Goal: Task Accomplishment & Management: Use online tool/utility

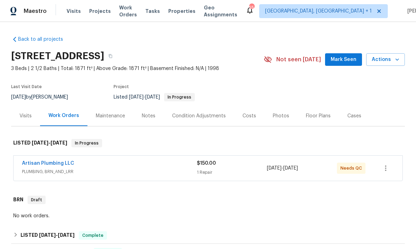
scroll to position [-1, 0]
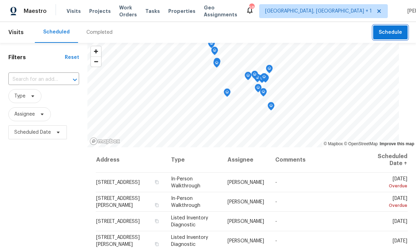
click at [388, 31] on span "Schedule" at bounding box center [389, 32] width 23 height 9
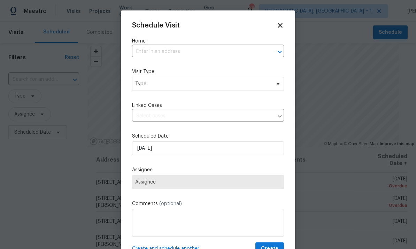
click at [170, 53] on input "text" at bounding box center [198, 51] width 132 height 11
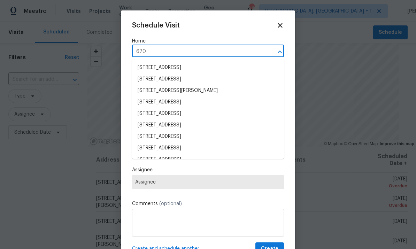
type input "6701"
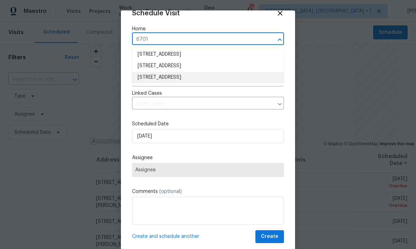
scroll to position [13, 0]
click at [205, 76] on li "6701 Winding Arch Dr, Durham, NC 27713" at bounding box center [208, 77] width 152 height 11
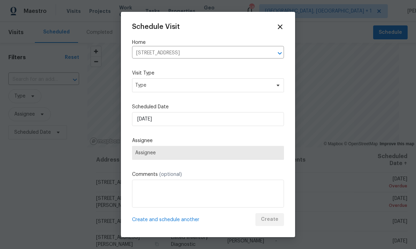
scroll to position [0, 0]
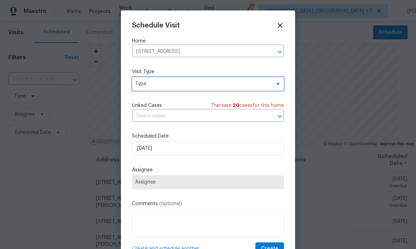
click at [274, 87] on span at bounding box center [277, 84] width 8 height 6
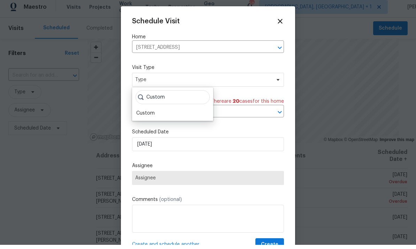
scroll to position [4, 0]
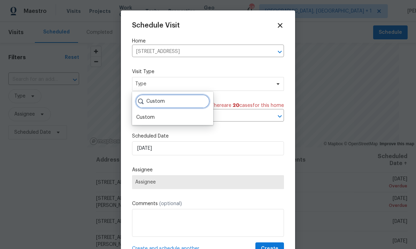
type input "Custom"
click at [154, 115] on div "Custom" at bounding box center [145, 117] width 18 height 7
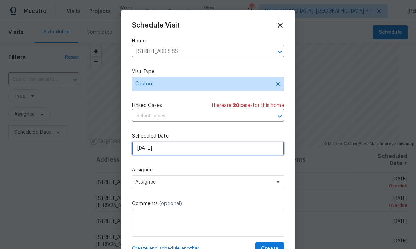
click at [261, 152] on input "[DATE]" at bounding box center [208, 148] width 152 height 14
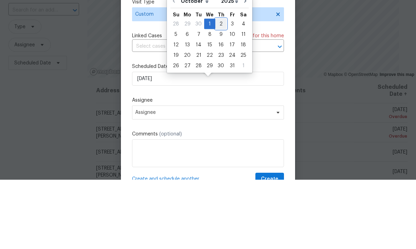
click at [220, 88] on div "2" at bounding box center [220, 93] width 11 height 10
type input "10/2/2025"
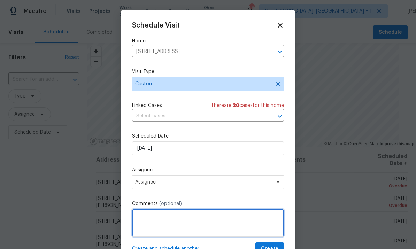
click at [183, 221] on textarea at bounding box center [208, 223] width 152 height 28
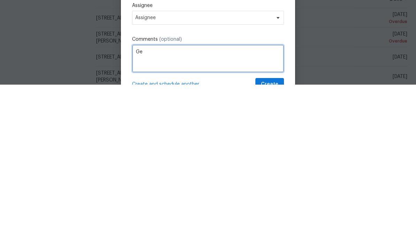
type textarea "G"
click at [154, 209] on textarea at bounding box center [208, 223] width 152 height 28
paste textarea "Hello @rdu-acm! An under-renovated pricing escalation has been flagged on this …"
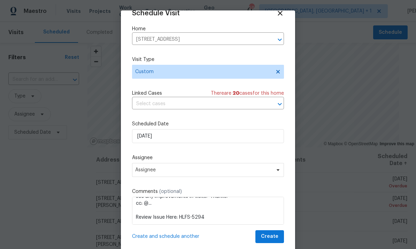
scroll to position [14, 0]
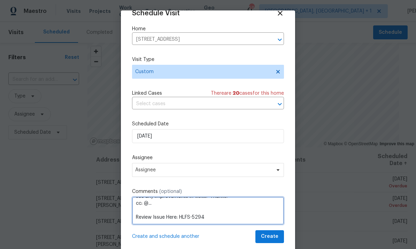
type textarea "Hello @rdu-acm! An under-renovated pricing escalation has been flagged on this …"
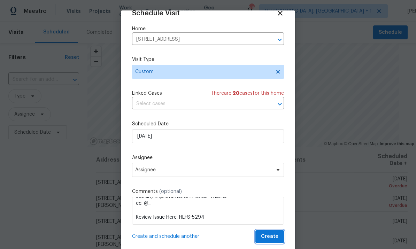
click at [273, 238] on span "Create" at bounding box center [269, 236] width 17 height 9
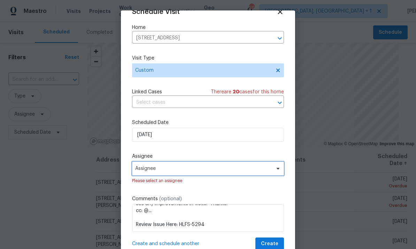
click at [275, 174] on span "Assignee" at bounding box center [208, 169] width 152 height 14
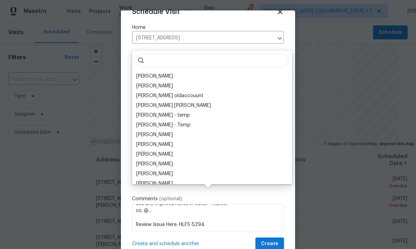
click at [163, 73] on div "[PERSON_NAME]" at bounding box center [154, 76] width 37 height 7
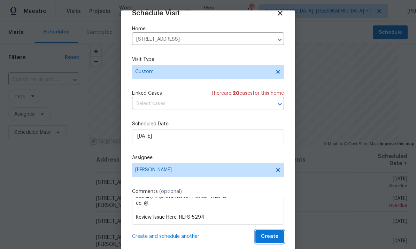
click at [269, 239] on span "Create" at bounding box center [269, 236] width 17 height 9
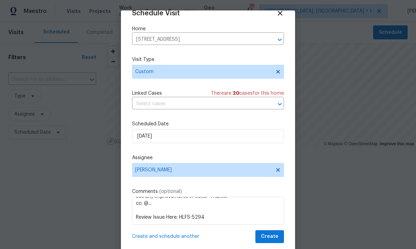
scroll to position [0, 0]
